Goal: Find specific page/section: Find specific page/section

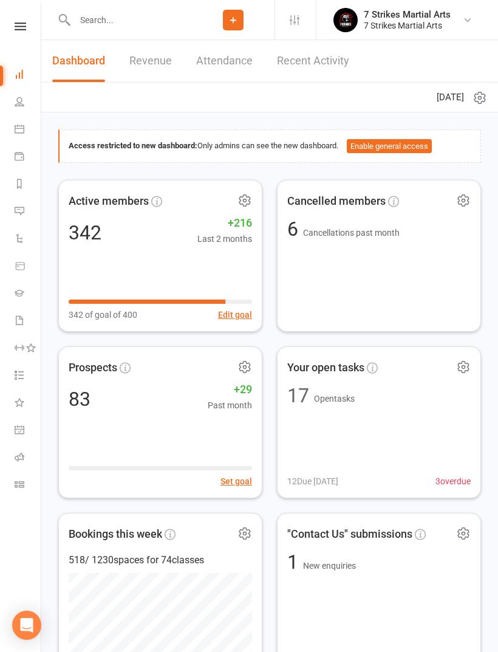
click at [114, 13] on input "text" at bounding box center [131, 20] width 121 height 17
type input "W"
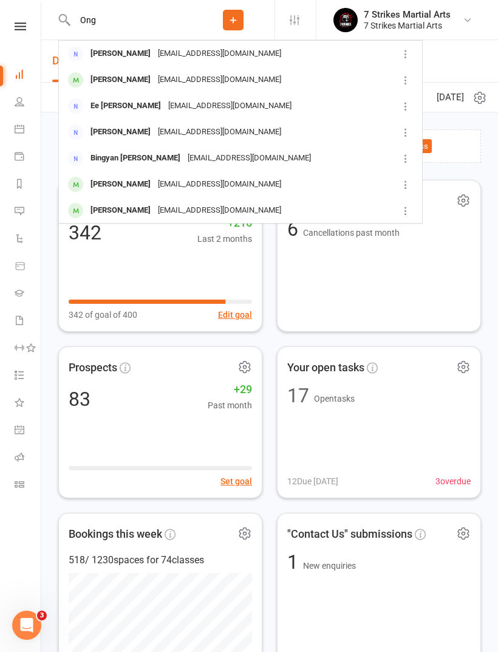
type input "Ong"
click at [154, 78] on div "[EMAIL_ADDRESS][DOMAIN_NAME]" at bounding box center [219, 80] width 131 height 18
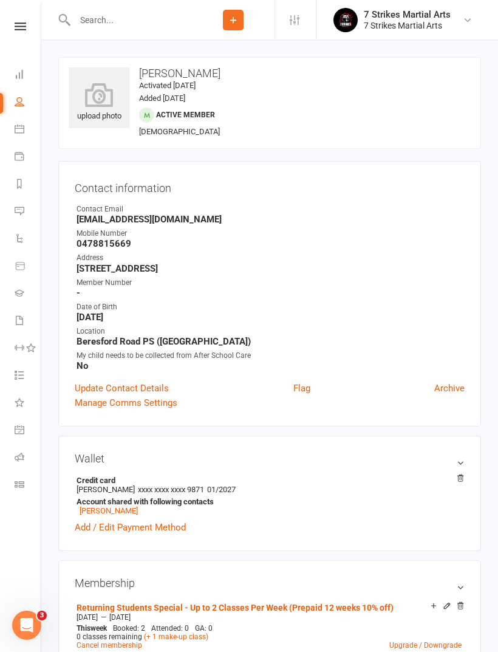
click at [122, 21] on input "text" at bounding box center [131, 20] width 121 height 17
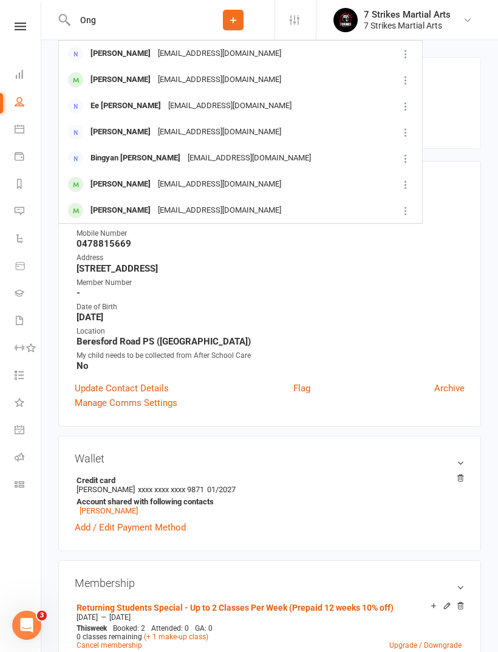
type input "Ong"
click at [161, 190] on div "[EMAIL_ADDRESS][DOMAIN_NAME]" at bounding box center [219, 185] width 131 height 18
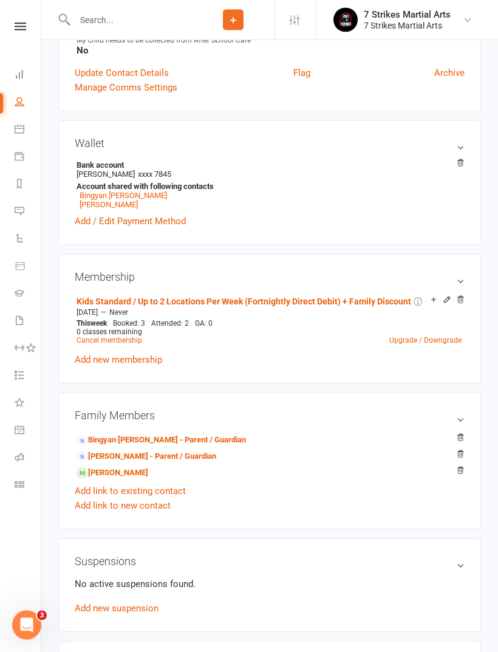
scroll to position [315, 0]
click at [123, 208] on link "[PERSON_NAME]" at bounding box center [109, 204] width 58 height 9
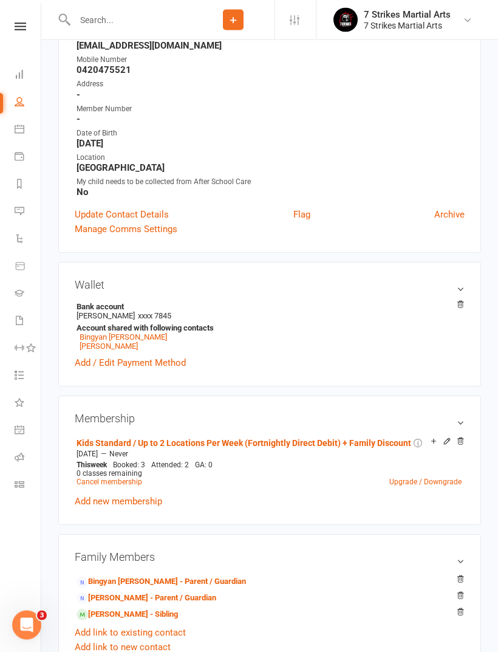
scroll to position [174, 0]
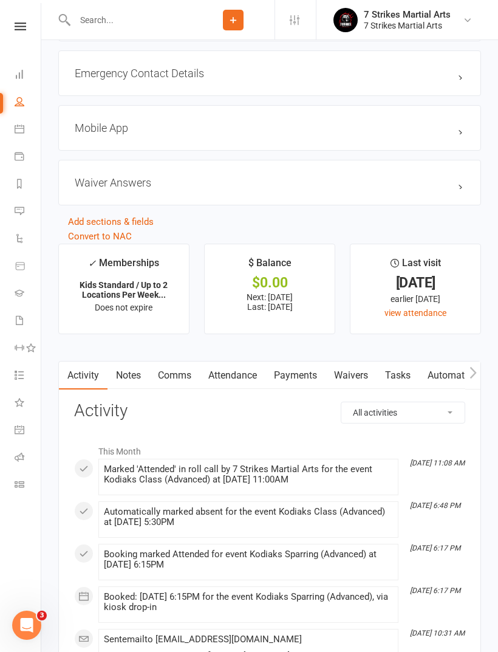
click at [252, 381] on link "Attendance" at bounding box center [233, 375] width 66 height 28
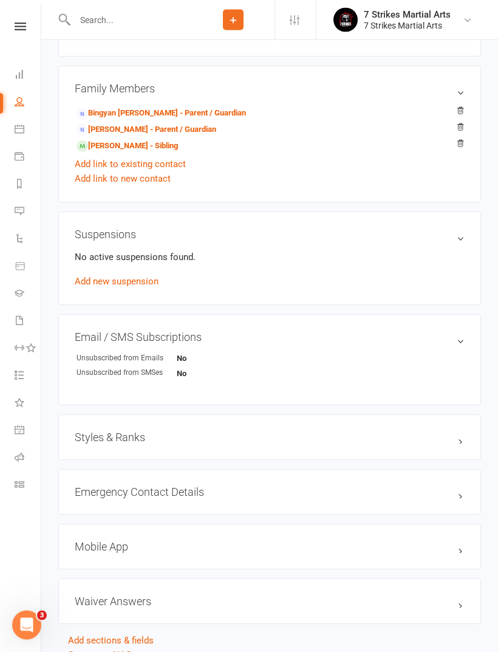
click at [422, 443] on h3 "Styles & Ranks" at bounding box center [270, 437] width 390 height 13
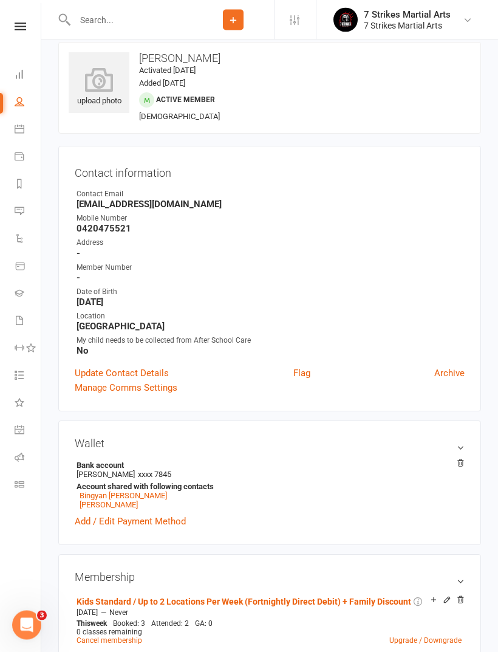
scroll to position [15, 0]
click at [19, 26] on icon at bounding box center [21, 26] width 12 height 8
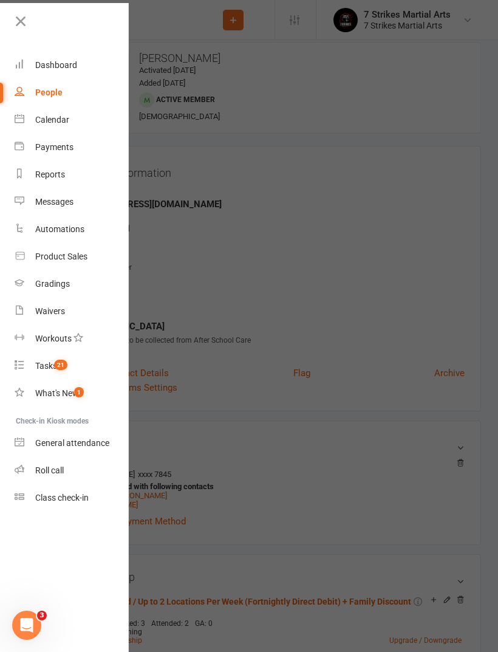
click at [71, 468] on link "Roll call" at bounding box center [72, 470] width 115 height 27
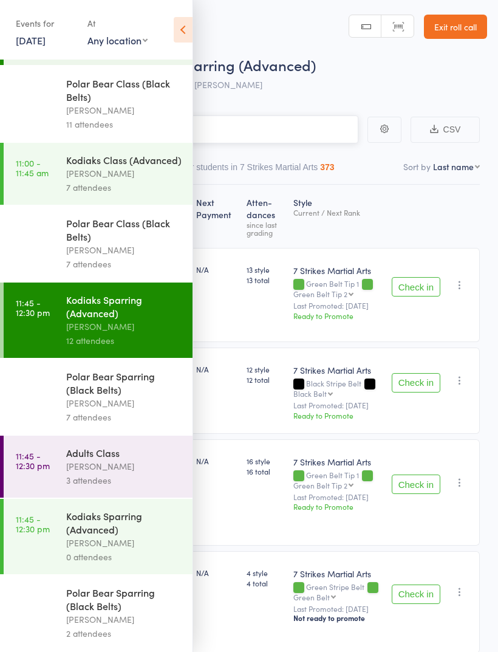
scroll to position [1207, 0]
